Goal: Task Accomplishment & Management: Use online tool/utility

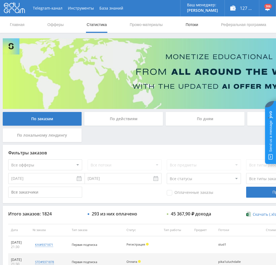
click at [191, 25] on link "Потоки" at bounding box center [192, 24] width 14 height 16
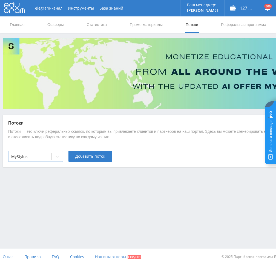
click at [57, 160] on div at bounding box center [57, 156] width 11 height 11
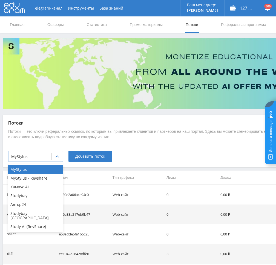
click at [60, 159] on div at bounding box center [57, 156] width 11 height 11
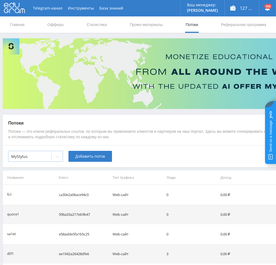
click at [53, 159] on div at bounding box center [57, 156] width 11 height 11
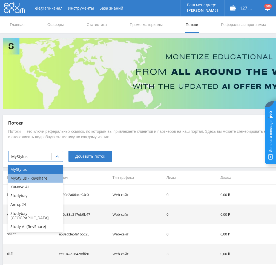
click at [44, 179] on div "MyStylus - Revshare" at bounding box center [35, 178] width 55 height 9
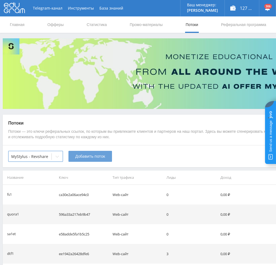
click at [92, 158] on span "Добавить поток" at bounding box center [90, 156] width 30 height 4
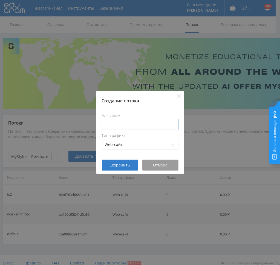
click at [131, 122] on input at bounding box center [140, 124] width 77 height 11
type input "d"
type input "pika1eng"
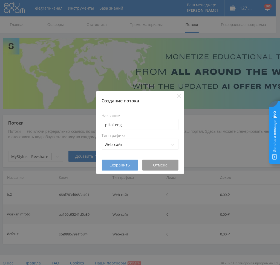
click at [121, 164] on span "Сохранить" at bounding box center [120, 165] width 20 height 4
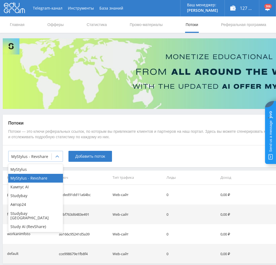
click at [57, 159] on icon at bounding box center [57, 156] width 4 height 4
click at [43, 188] on div "Кампус AI" at bounding box center [35, 187] width 55 height 9
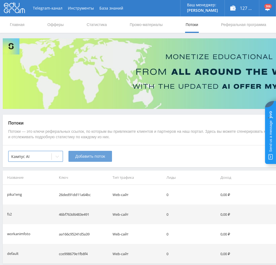
click at [89, 153] on button "Добавить поток" at bounding box center [90, 156] width 44 height 11
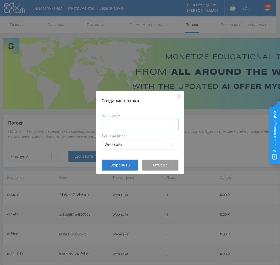
click at [130, 125] on input at bounding box center [140, 124] width 77 height 11
paste input "pika1eng"
type input "pika1eng"
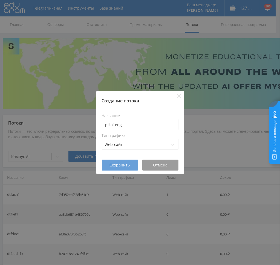
click at [125, 166] on span "Сохранить" at bounding box center [120, 165] width 20 height 4
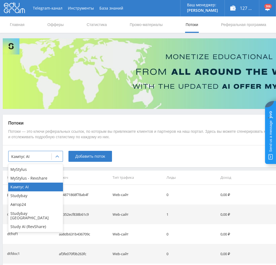
click at [58, 157] on icon at bounding box center [57, 156] width 4 height 4
click at [38, 222] on div "Study AI (RevShare)" at bounding box center [35, 226] width 55 height 9
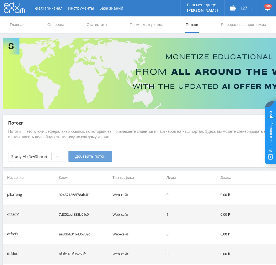
click at [91, 156] on span "Добавить поток" at bounding box center [90, 156] width 30 height 4
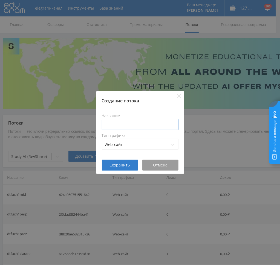
click at [126, 125] on input at bounding box center [140, 124] width 77 height 11
paste input "pika1eng"
type input "pika1eng"
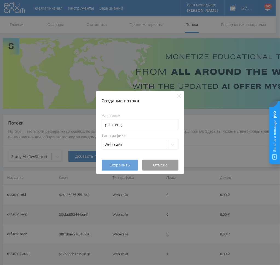
click at [119, 166] on span "Сохранить" at bounding box center [120, 165] width 20 height 4
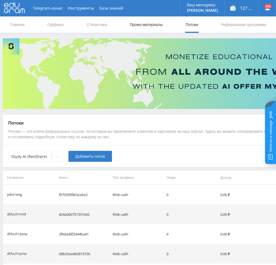
click at [143, 25] on link "Промо-материалы" at bounding box center [146, 24] width 34 height 16
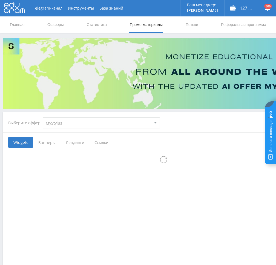
click at [130, 126] on select "MyStylus MyStylus - Revshare Кампус AI Studybay Автор24 Studybay Brazil Study A…" at bounding box center [101, 122] width 117 height 11
click at [134, 124] on select "MyStylus MyStylus - Revshare Кампус AI Studybay Автор24 Studybay Brazil Study A…" at bounding box center [101, 122] width 117 height 11
drag, startPoint x: 91, startPoint y: 125, endPoint x: 87, endPoint y: 128, distance: 5.3
click at [91, 125] on select "MyStylus MyStylus - Revshare Кампус AI Studybay Автор24 Studybay Brazil Study A…" at bounding box center [101, 122] width 117 height 11
select select "341"
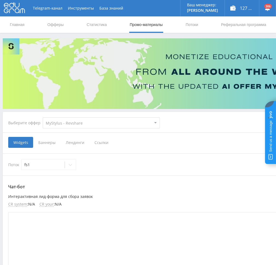
click at [43, 117] on select "MyStylus MyStylus - Revshare Кампус AI Studybay Автор24 Studybay Brazil Study A…" at bounding box center [101, 122] width 117 height 11
click at [74, 144] on span "Ссылки" at bounding box center [74, 142] width 24 height 11
click at [0, 0] on input "Ссылки" at bounding box center [0, 0] width 0 height 0
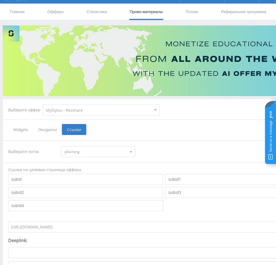
scroll to position [64, 0]
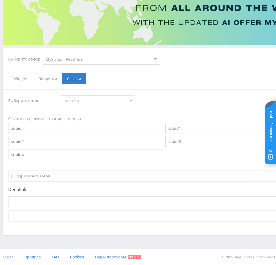
click at [142, 176] on input "https://eduforms.org/?rid=26ded91dd11a64bc" at bounding box center [145, 176] width 274 height 11
click at [62, 61] on select "MyStylus MyStylus - Revshare Кампус AI Studybay Автор24 Studybay Brazil Study A…" at bounding box center [101, 59] width 117 height 11
select select "340"
click at [43, 54] on select "MyStylus MyStylus - Revshare Кампус AI Studybay Автор24 Studybay Brazil Study A…" at bounding box center [101, 59] width 117 height 11
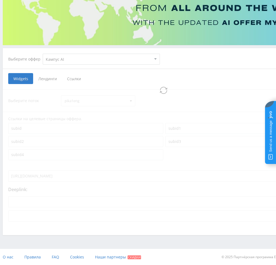
scroll to position [4, 0]
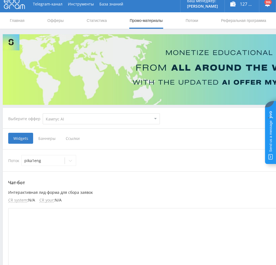
click at [68, 141] on span "Ссылки" at bounding box center [73, 138] width 24 height 11
click at [0, 0] on input "Ссылки" at bounding box center [0, 0] width 0 height 0
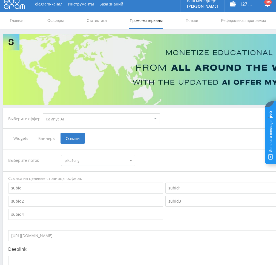
click at [89, 236] on input "https://eduforms.org?rid=924871868f78ab4f" at bounding box center [145, 235] width 274 height 11
click at [90, 121] on select "MyStylus MyStylus - Revshare Кампус AI Studybay Автор24 Studybay Brazil Study A…" at bounding box center [101, 118] width 117 height 11
select select "376"
click at [43, 113] on select "MyStylus MyStylus - Revshare Кампус AI Studybay Автор24 Studybay Brazil Study A…" at bounding box center [101, 118] width 117 height 11
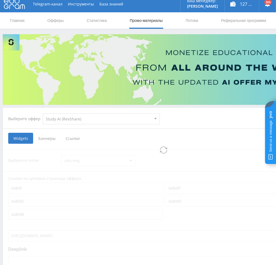
select select "376"
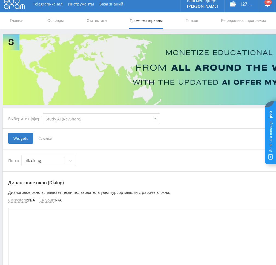
click at [48, 136] on span "Ссылки" at bounding box center [45, 138] width 24 height 11
click at [0, 0] on input "Ссылки" at bounding box center [0, 0] width 0 height 0
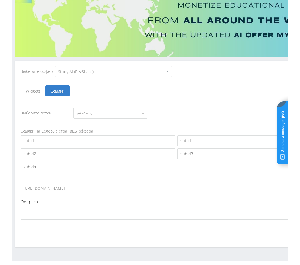
scroll to position [64, 0]
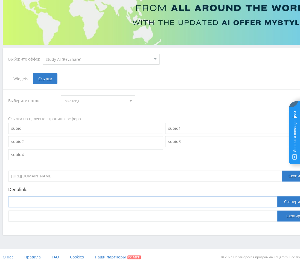
click at [251, 201] on input at bounding box center [143, 201] width 270 height 11
paste input "https://study24.ai/chat/gemini_pro_plus_bot"
type input "https://study24.ai/chat/gemini_pro_plus_bot"
click at [276, 203] on button "Сгенерировать" at bounding box center [299, 201] width 43 height 11
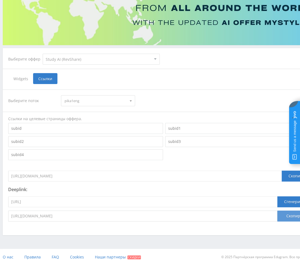
click at [276, 217] on button "Скопировать" at bounding box center [299, 216] width 43 height 11
click at [68, 205] on input "https://study24.ai/chat/gemini_pro_plus_bot" at bounding box center [143, 201] width 270 height 11
paste input "perplexity"
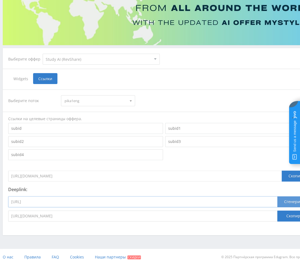
type input "https://study24.ai/chat/perplexity_plus_bot"
click at [276, 200] on button "Сгенерировать" at bounding box center [299, 201] width 43 height 11
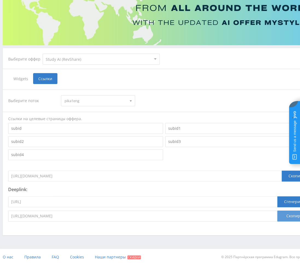
click at [276, 213] on button "Скопировать" at bounding box center [299, 216] width 43 height 11
click at [211, 200] on input "https://study24.ai/chat/perplexity_plus_bot" at bounding box center [143, 201] width 270 height 11
paste input "claude_opus41?text=asd"
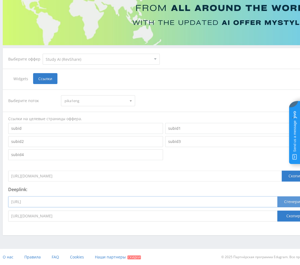
type input "https://study24.ai/chat/claude_opus41?text=asd"
click at [276, 199] on button "Сгенерировать" at bounding box center [299, 201] width 43 height 11
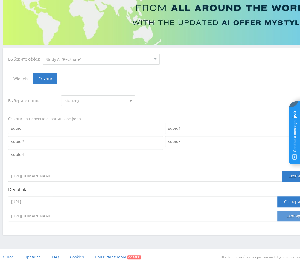
click at [276, 217] on button "Скопировать" at bounding box center [299, 216] width 43 height 11
click at [102, 177] on input "https://eduforms.org/?rid=f070599f8c0cebe2" at bounding box center [145, 176] width 274 height 11
click at [181, 200] on input "https://study24.ai/chat/claude_opus41?text=asd" at bounding box center [143, 201] width 270 height 11
paste input "eduforms.org/?rid=f070599f8c0cebe2"
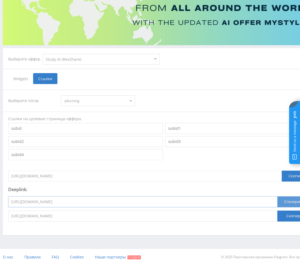
type input "https://eduforms.org/?rid=f070599f8c0cebe2"
click at [276, 202] on button "Сгенерировать" at bounding box center [299, 201] width 43 height 11
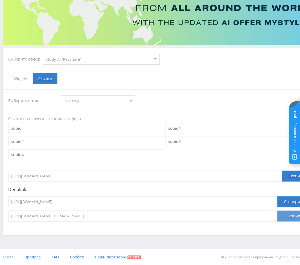
click at [276, 217] on button "Скопировать" at bounding box center [299, 216] width 43 height 11
click at [130, 205] on input "https://eduforms.org/?rid=f070599f8c0cebe2" at bounding box center [143, 201] width 270 height 11
paste input "study24.ai/chat/grok4"
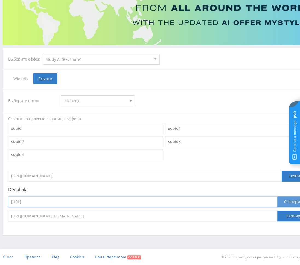
type input "https://study24.ai/chat/grok4"
click at [276, 200] on button "Сгенерировать" at bounding box center [299, 201] width 43 height 11
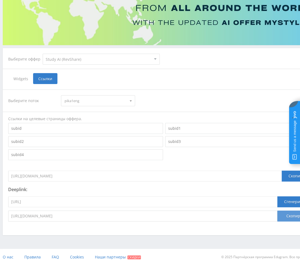
click at [276, 220] on button "Скопировать" at bounding box center [299, 216] width 43 height 11
click at [142, 205] on input "https://study24.ai/chat/grok4" at bounding box center [143, 201] width 270 height 11
paste input "chat_gpt5"
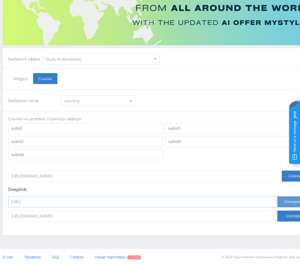
type input "https://study24.ai/chat/chat_gpt5"
click at [276, 202] on button "Сгенерировать" at bounding box center [299, 201] width 43 height 11
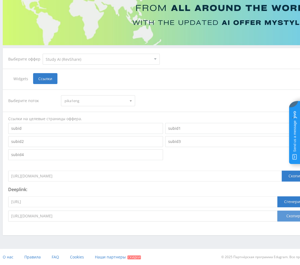
click at [276, 219] on button "Скопировать" at bounding box center [299, 216] width 43 height 11
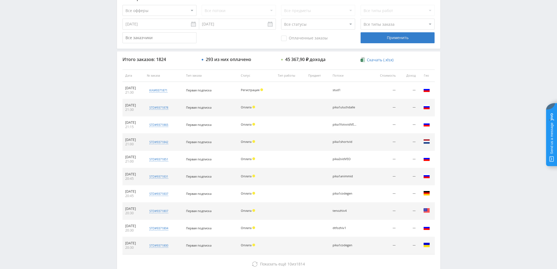
scroll to position [25, 0]
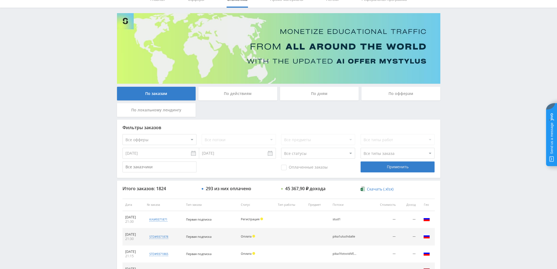
click at [297, 88] on div "По дням" at bounding box center [319, 94] width 79 height 14
click at [0, 0] on input "По дням" at bounding box center [0, 0] width 0 height 0
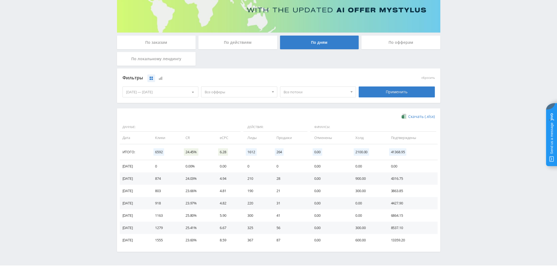
scroll to position [89, 0]
